Goal: Find specific page/section: Find specific page/section

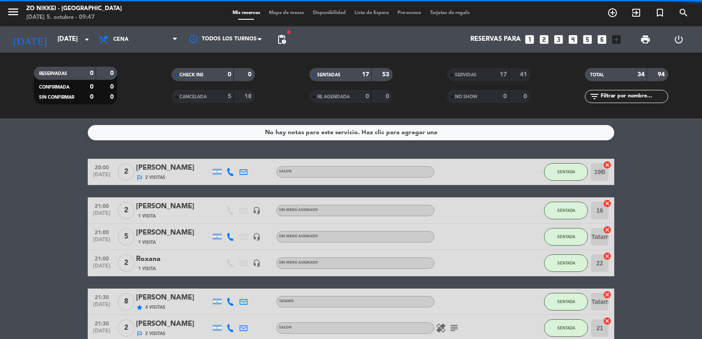
click at [284, 14] on span "Mapa de mesas" at bounding box center [287, 13] width 44 height 5
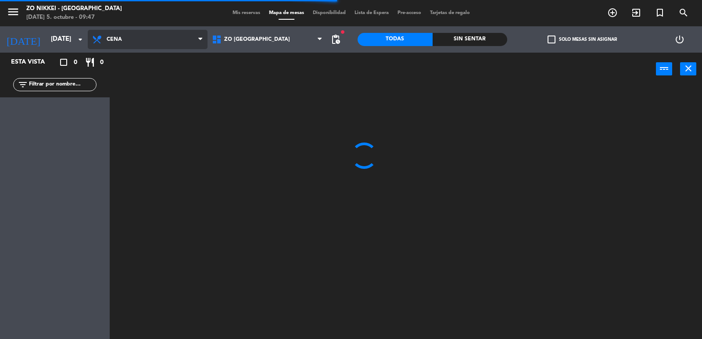
click at [146, 39] on span "Cena" at bounding box center [148, 39] width 120 height 19
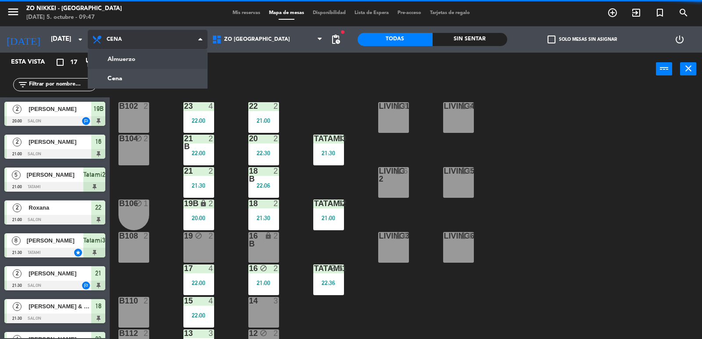
click at [155, 59] on ng-component "menu Zo Nikkei - Nordelta [DATE] 5. octubre - 09:47 Mis reservas Mapa de mesas …" at bounding box center [351, 170] width 702 height 340
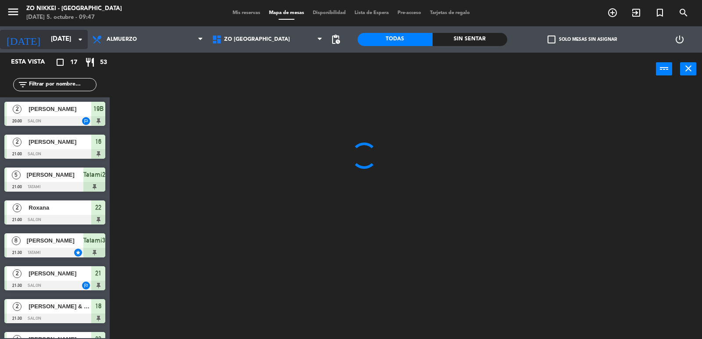
click at [79, 39] on icon "arrow_drop_down" at bounding box center [80, 39] width 11 height 11
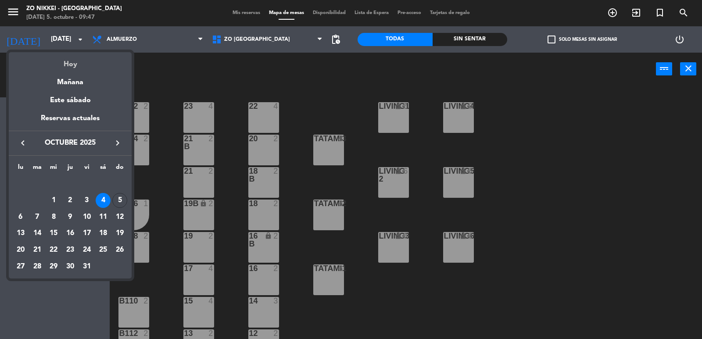
click at [72, 60] on div "Hoy" at bounding box center [70, 61] width 123 height 18
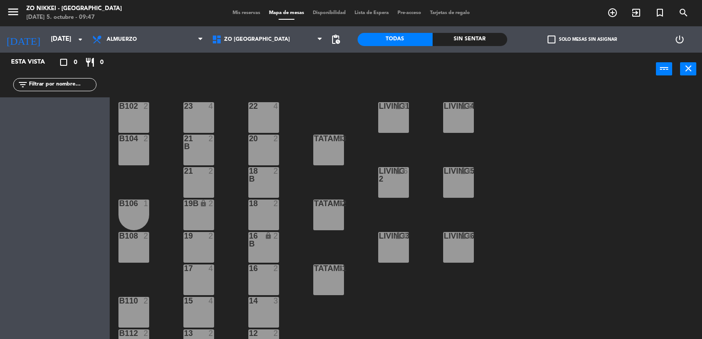
type input "[DATE]"
click at [151, 40] on span "Almuerzo" at bounding box center [148, 39] width 120 height 19
click at [123, 34] on span "Almuerzo" at bounding box center [148, 39] width 120 height 19
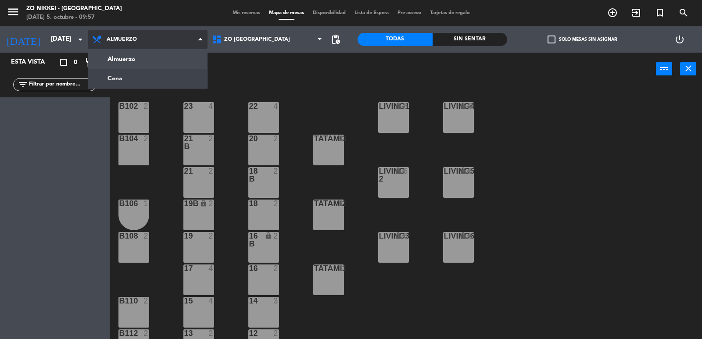
click at [137, 75] on ng-component "menu Zo Nikkei - Nordelta [DATE] 5. octubre - 09:57 Mis reservas Mapa de mesas …" at bounding box center [351, 170] width 702 height 340
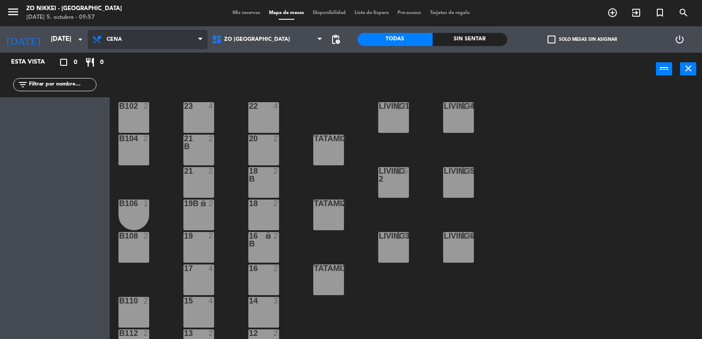
click at [138, 42] on span "Cena" at bounding box center [148, 39] width 120 height 19
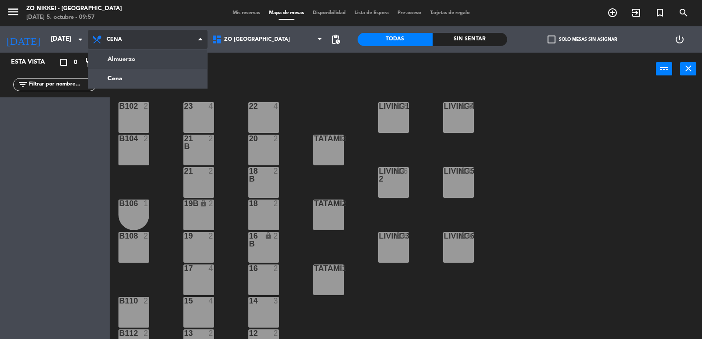
click at [144, 54] on ng-component "menu Zo Nikkei - Nordelta [DATE] 5. octubre - 09:57 Mis reservas Mapa de mesas …" at bounding box center [351, 170] width 702 height 340
